Goal: Information Seeking & Learning: Learn about a topic

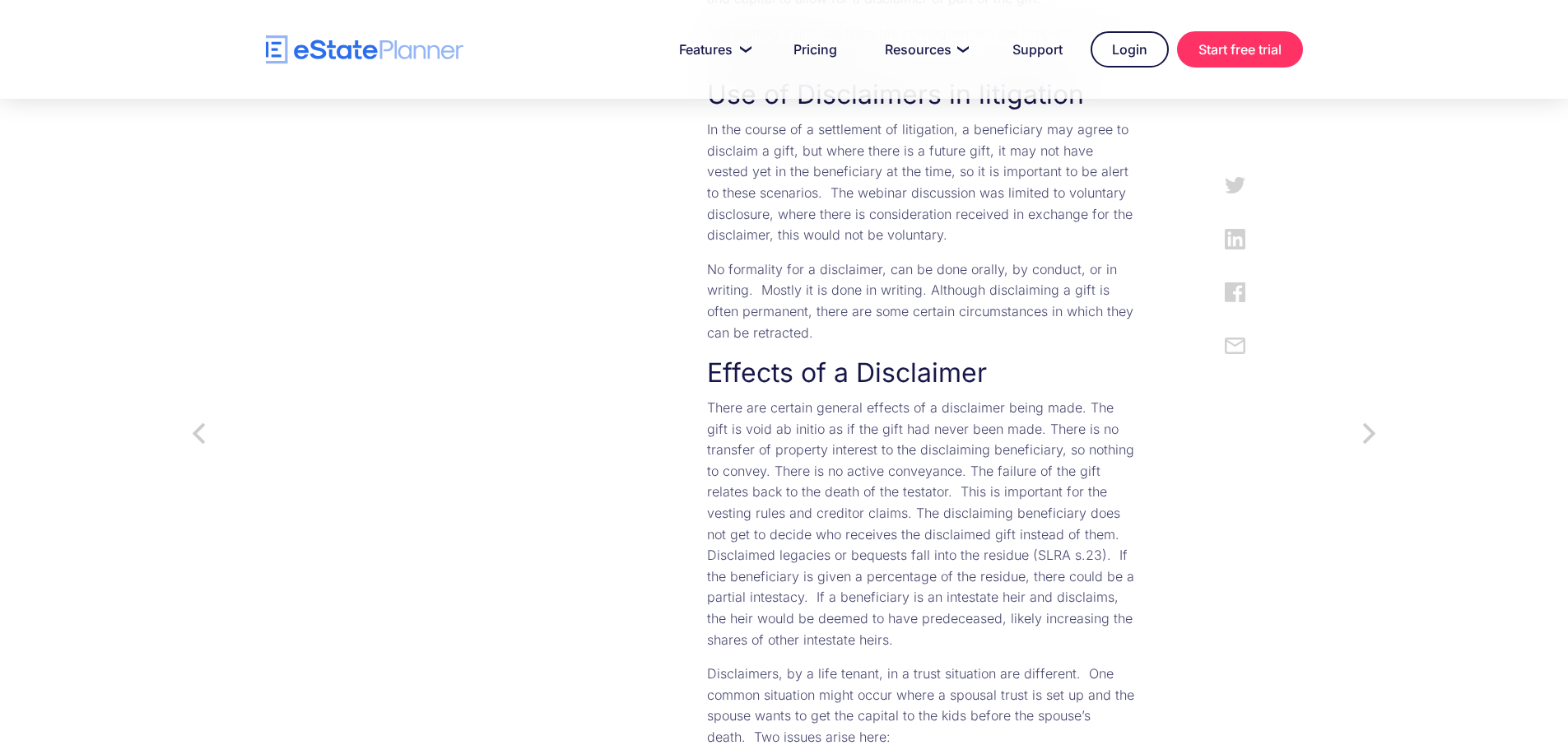
scroll to position [1234, 0]
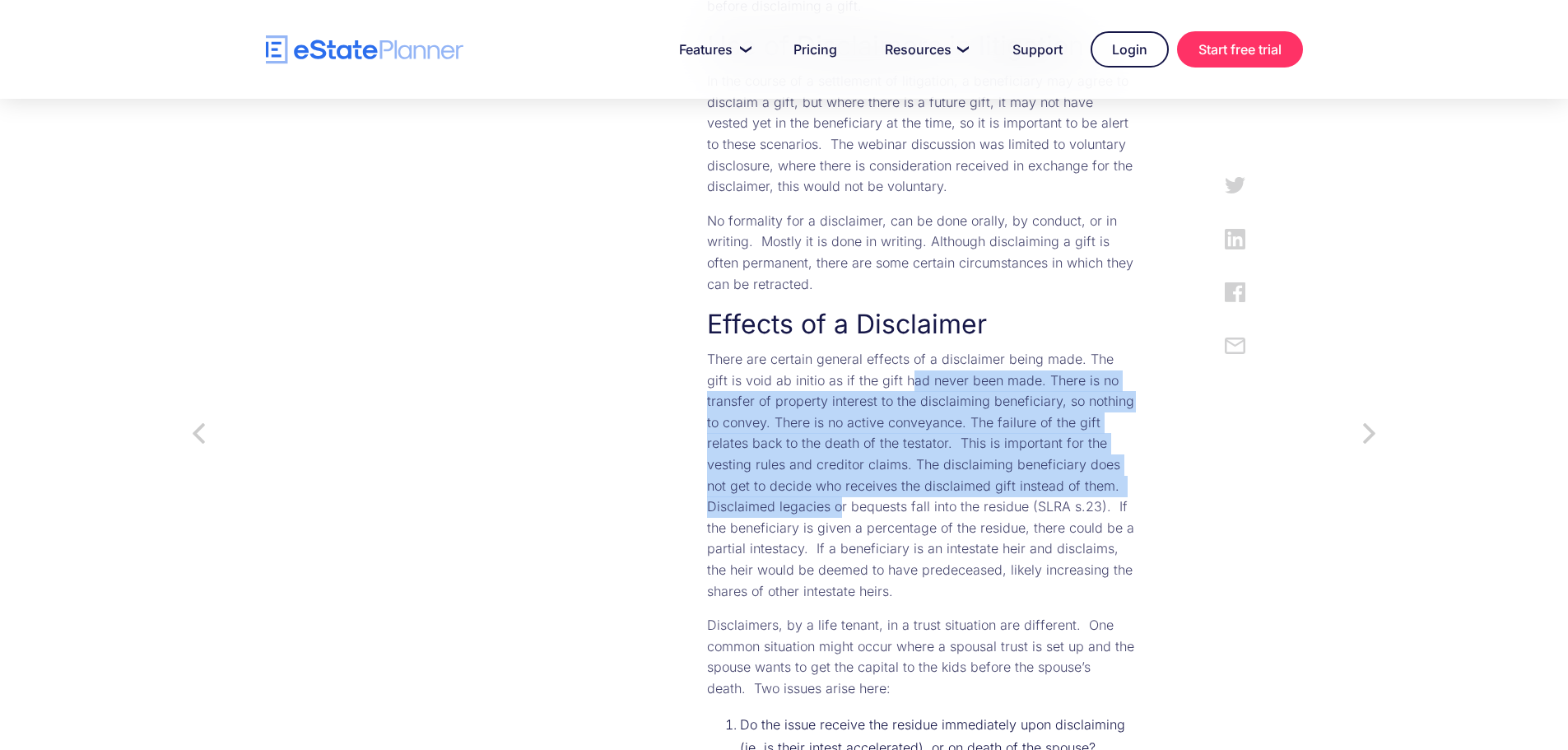
drag, startPoint x: 746, startPoint y: 310, endPoint x: 765, endPoint y: 421, distance: 112.6
click at [765, 421] on p "There are certain general effects of a disclaimer being made. The gift is void …" at bounding box center [921, 475] width 429 height 253
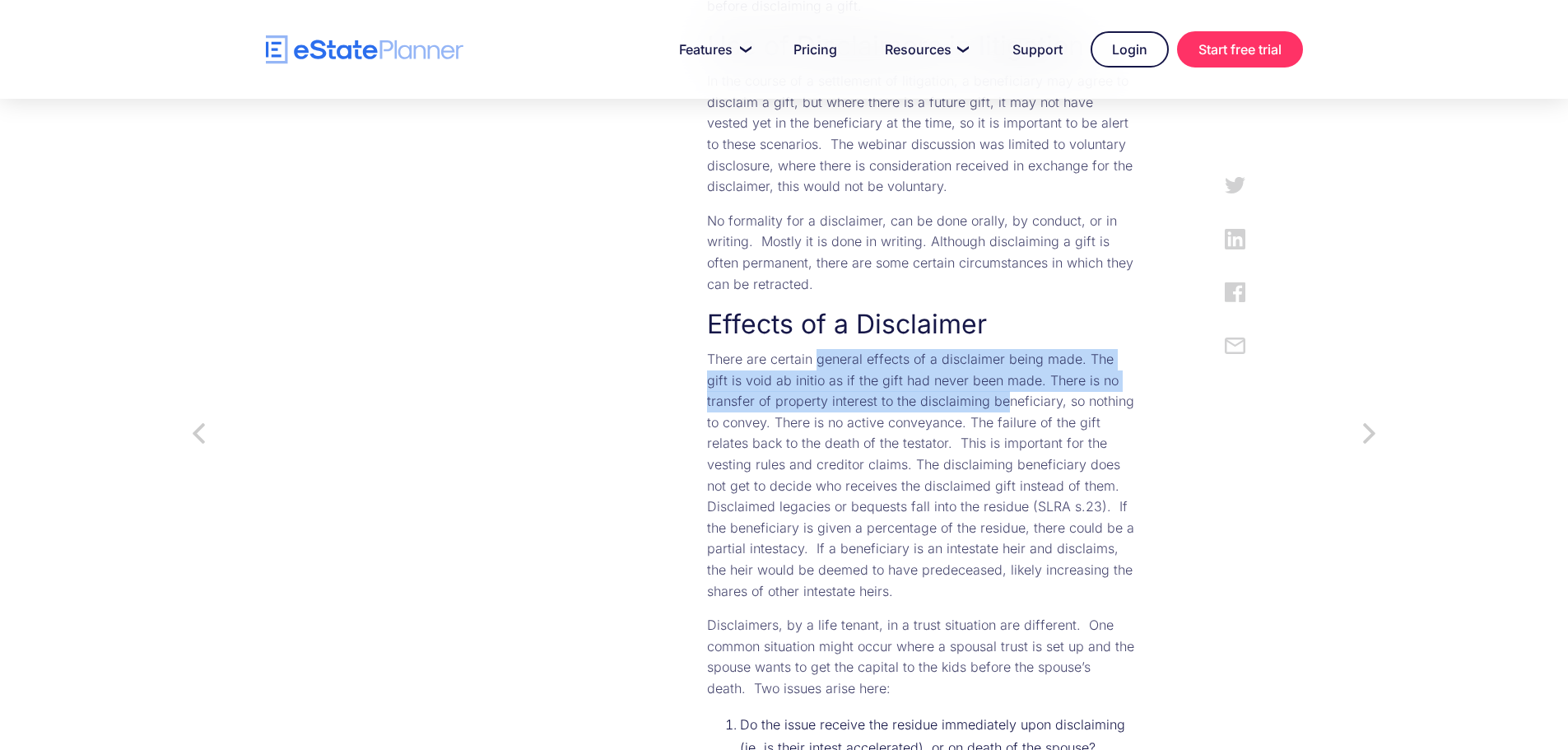
drag, startPoint x: 750, startPoint y: 328, endPoint x: 764, endPoint y: 343, distance: 20.5
click at [764, 349] on p "There are certain general effects of a disclaimer being made. The gift is void …" at bounding box center [921, 475] width 429 height 253
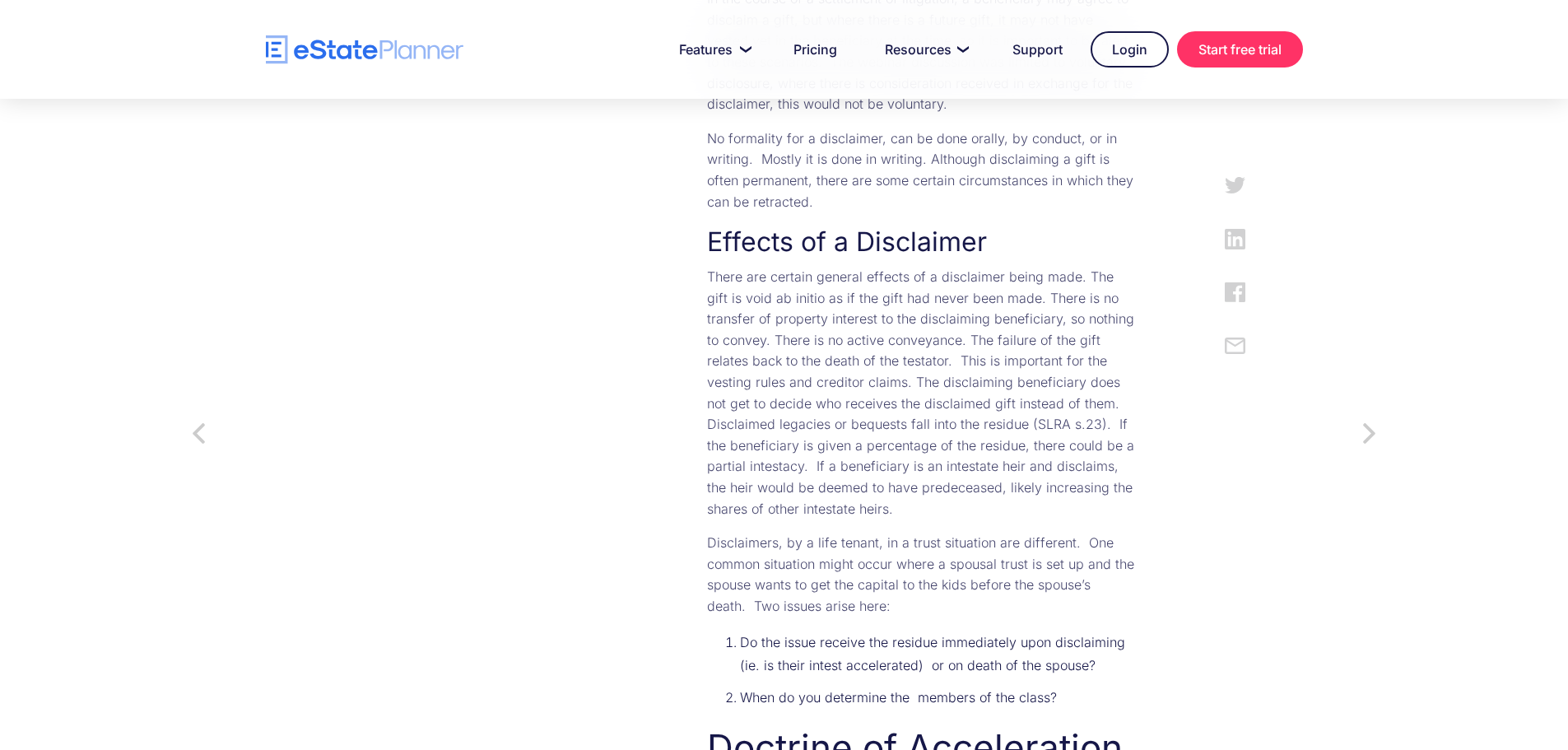
click at [799, 376] on p "There are certain general effects of a disclaimer being made. The gift is void …" at bounding box center [921, 392] width 429 height 253
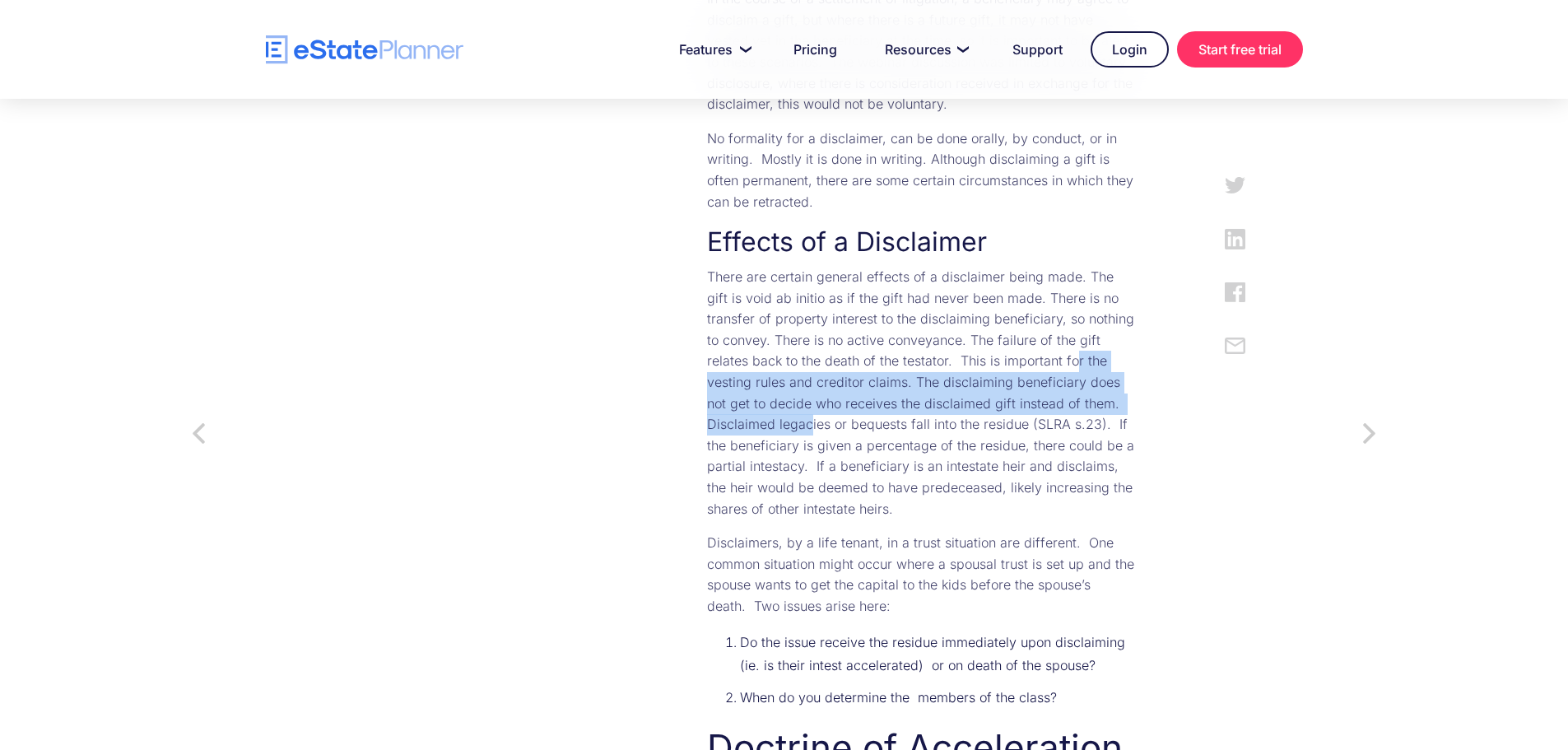
drag, startPoint x: 723, startPoint y: 288, endPoint x: 739, endPoint y: 336, distance: 50.6
click at [739, 336] on p "There are certain general effects of a disclaimer being made. The gift is void …" at bounding box center [921, 392] width 429 height 253
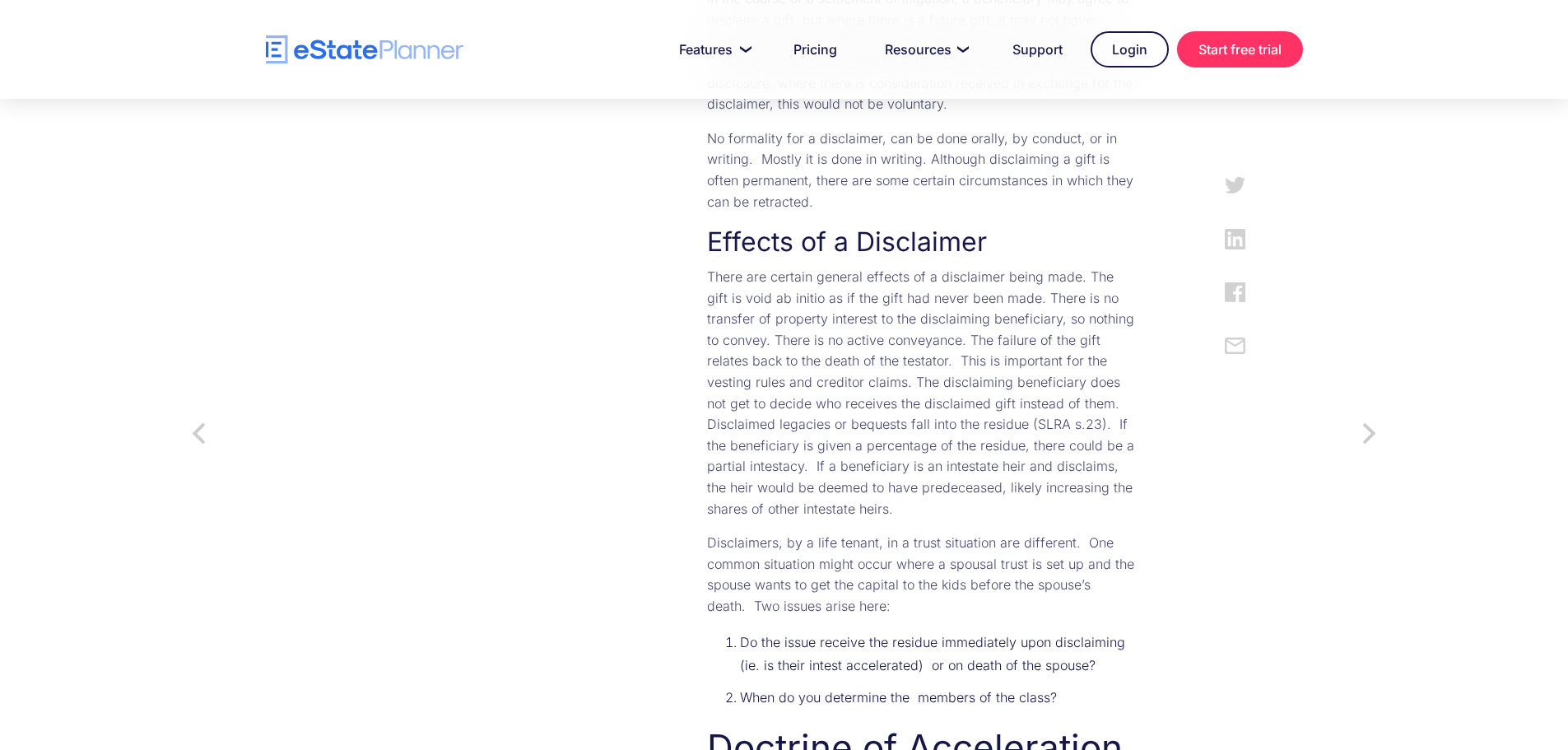
click at [832, 330] on p "There are certain general effects of a disclaimer being made. The gift is void …" at bounding box center [921, 392] width 429 height 253
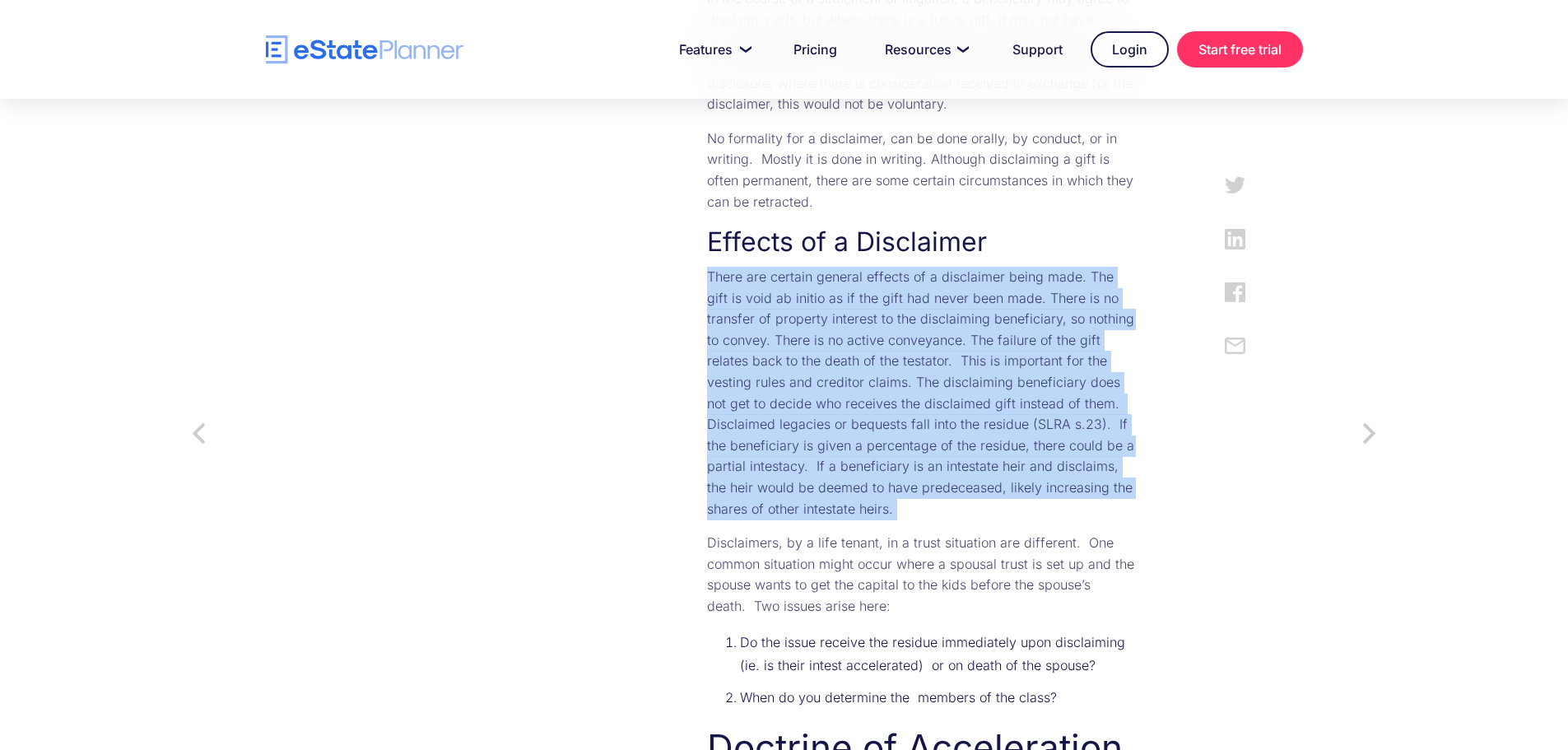
click at [832, 330] on p "There are certain general effects of a disclaimer being made. The gift is void …" at bounding box center [921, 392] width 429 height 253
click at [896, 349] on p "There are certain general effects of a disclaimer being made. The gift is void …" at bounding box center [921, 392] width 429 height 253
drag, startPoint x: 884, startPoint y: 284, endPoint x: 880, endPoint y: 296, distance: 12.6
click at [884, 284] on p "There are certain general effects of a disclaimer being made. The gift is void …" at bounding box center [921, 392] width 429 height 253
click at [776, 344] on p "There are certain general effects of a disclaimer being made. The gift is void …" at bounding box center [921, 392] width 429 height 253
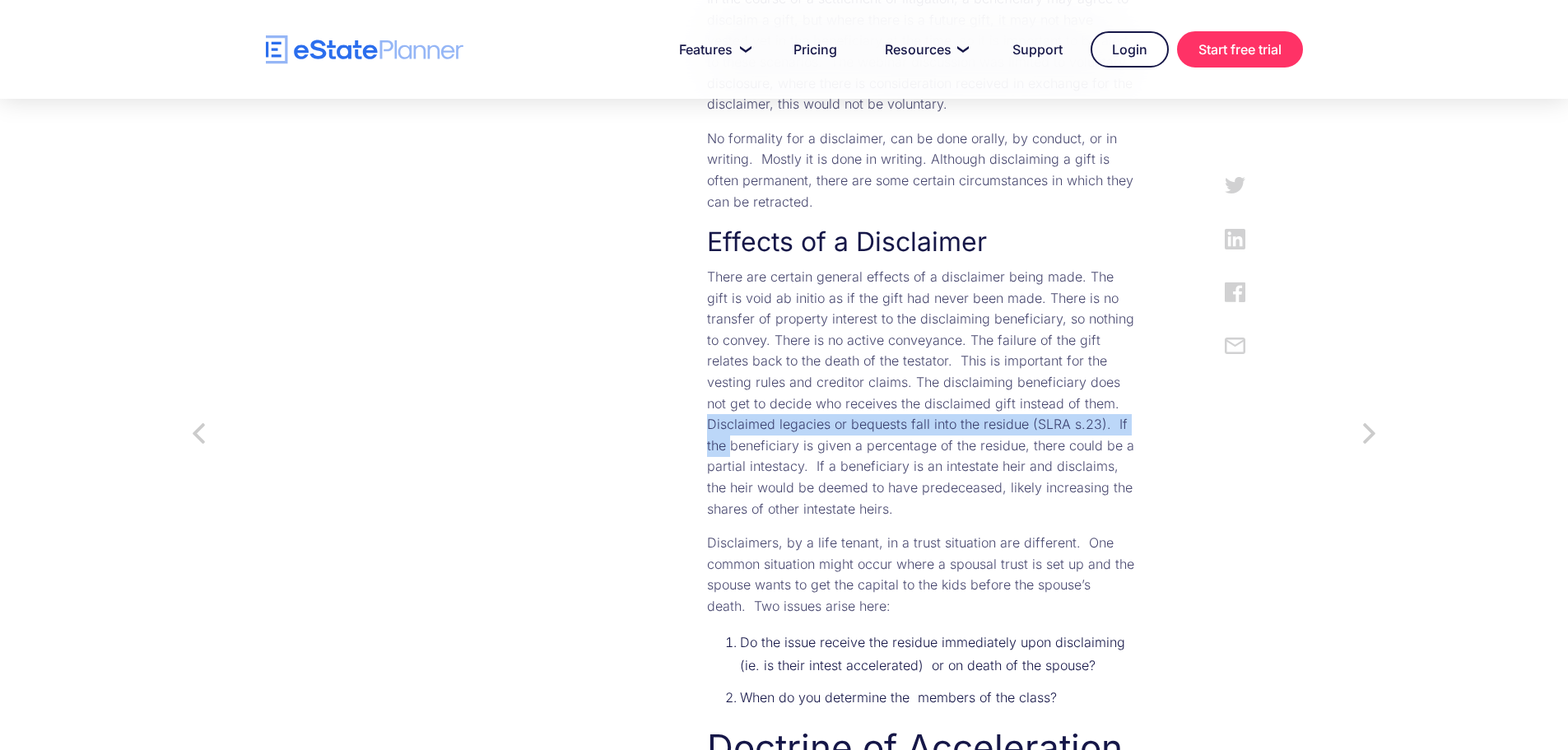
drag, startPoint x: 603, startPoint y: 344, endPoint x: 618, endPoint y: 361, distance: 22.7
click at [725, 400] on p "There are certain general effects of a disclaimer being made. The gift is void …" at bounding box center [921, 392] width 429 height 253
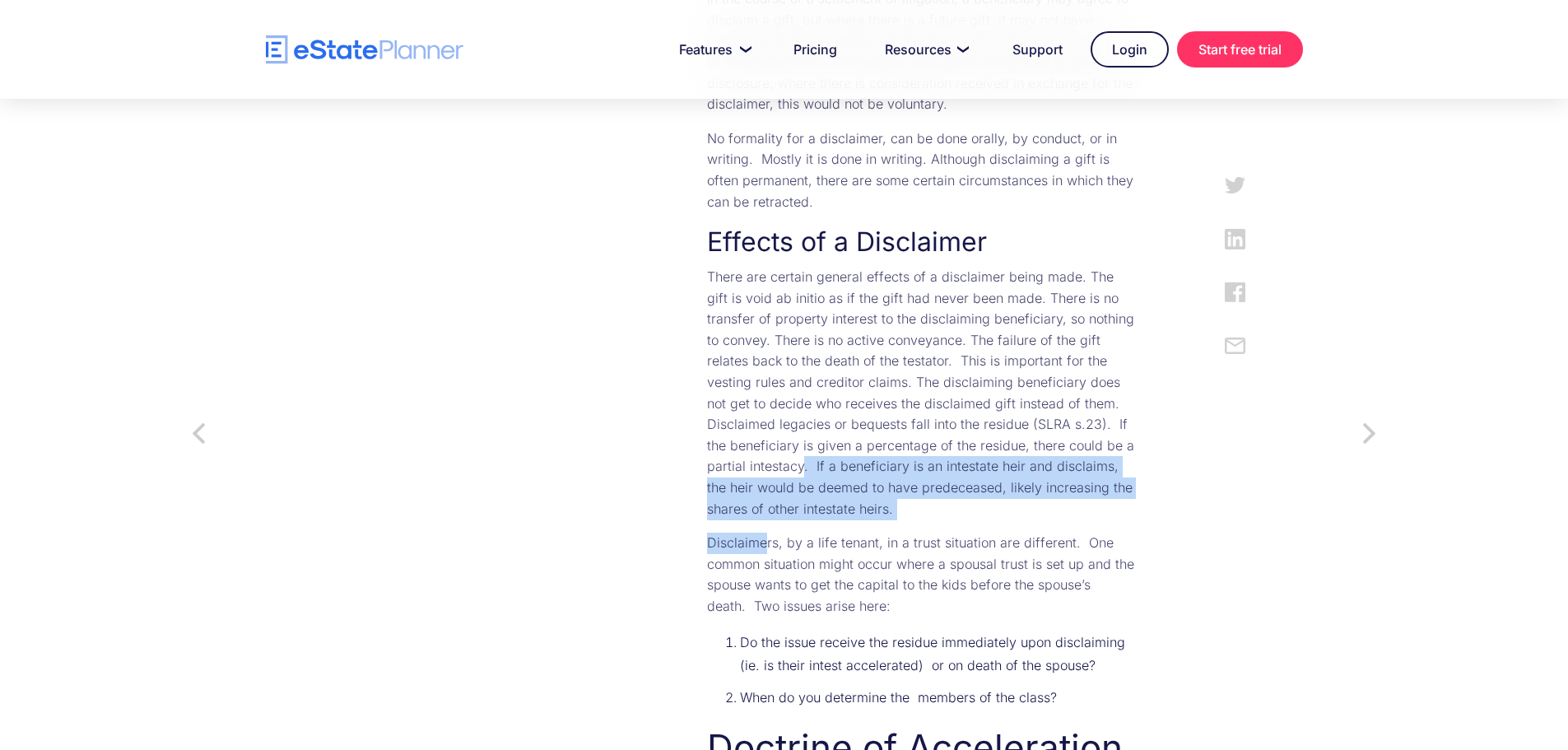
drag, startPoint x: 692, startPoint y: 430, endPoint x: 687, endPoint y: 390, distance: 40.3
click at [707, 415] on p "There are certain general effects of a disclaimer being made. The gift is void …" at bounding box center [921, 392] width 429 height 253
click at [712, 400] on p "There are certain general effects of a disclaimer being made. The gift is void …" at bounding box center [921, 392] width 429 height 253
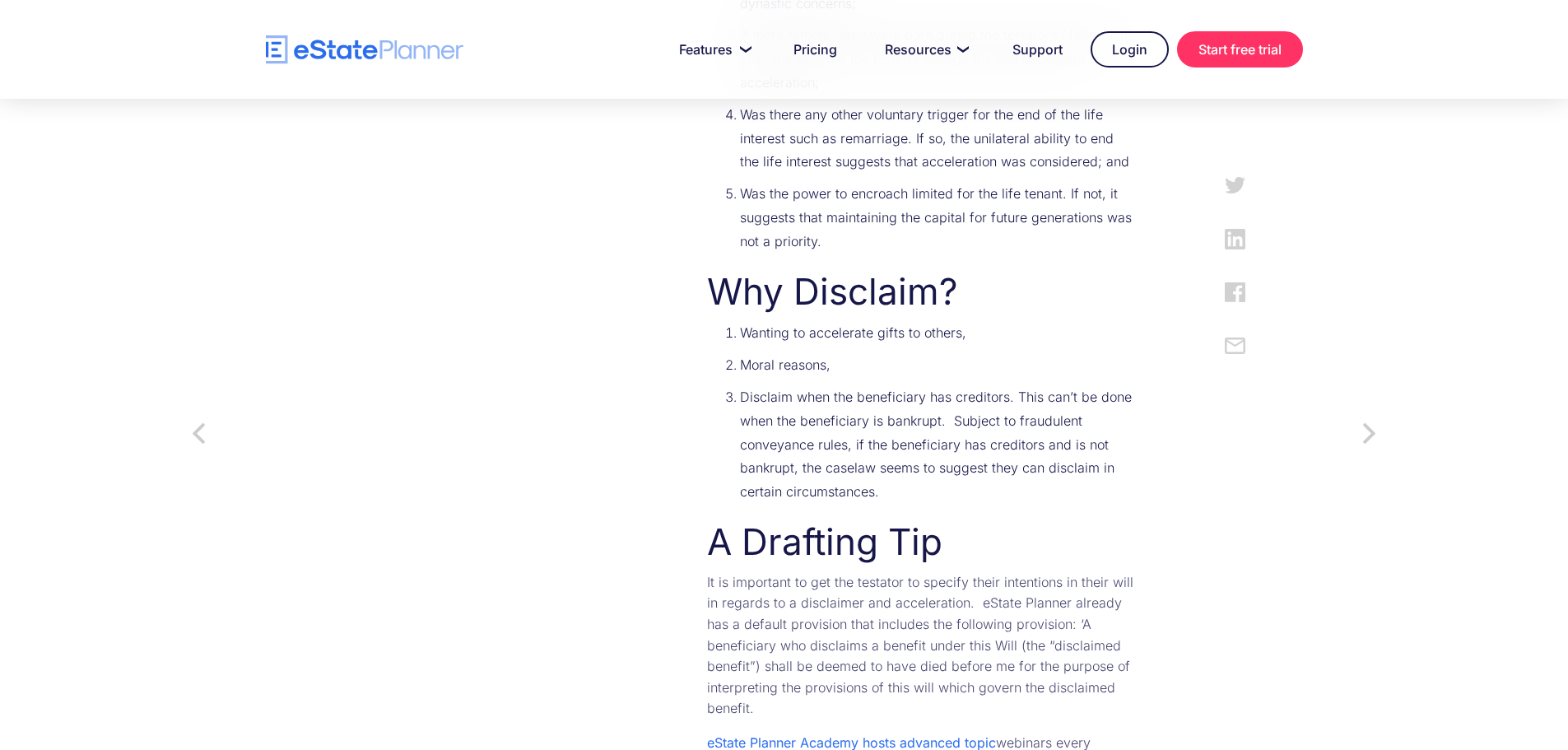
scroll to position [3128, 0]
